Goal: Information Seeking & Learning: Find specific fact

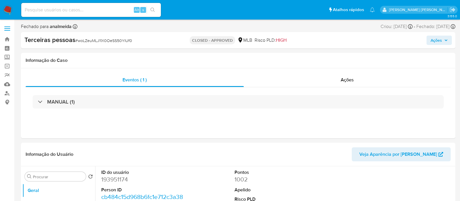
select select "10"
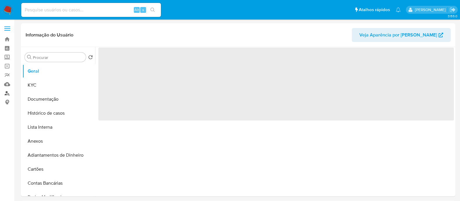
drag, startPoint x: 6, startPoint y: 93, endPoint x: 10, endPoint y: 92, distance: 4.1
click at [6, 93] on link "Localizador de pessoas" at bounding box center [34, 93] width 69 height 9
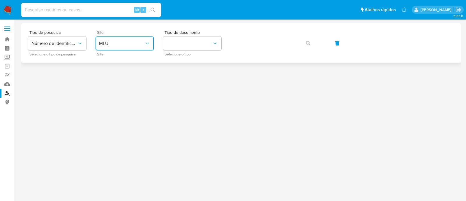
click at [123, 45] on span "MLU" at bounding box center [121, 43] width 45 height 6
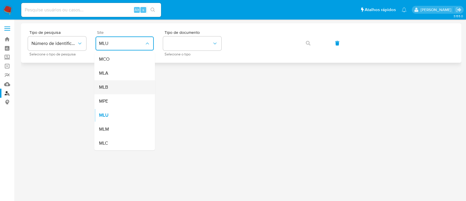
click at [112, 83] on div "MLB" at bounding box center [123, 87] width 48 height 14
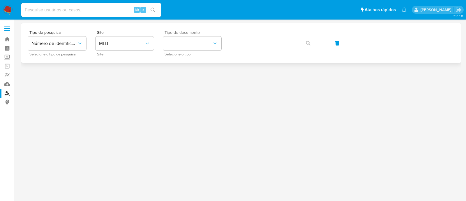
click at [212, 35] on div "Tipo de documento Selecione o tipo" at bounding box center [192, 42] width 58 height 25
click at [211, 40] on button "identificationType" at bounding box center [192, 43] width 58 height 14
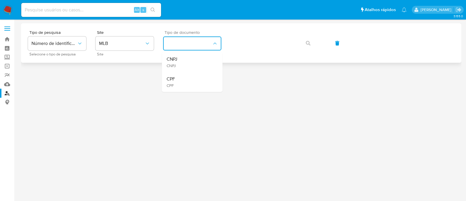
click at [187, 60] on div "CNPJ CNPJ" at bounding box center [191, 62] width 48 height 20
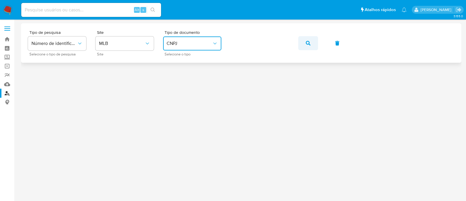
click at [304, 44] on button "button" at bounding box center [308, 43] width 20 height 14
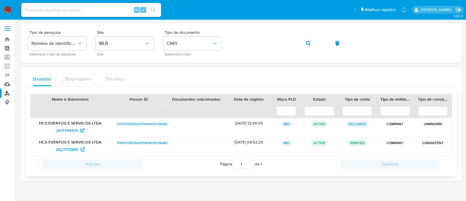
drag, startPoint x: 35, startPoint y: 120, endPoint x: 107, endPoint y: 119, distance: 72.2
click at [107, 119] on div "HCS EVENTOS E SERVICOS LTDA 2617344435" at bounding box center [70, 127] width 79 height 19
